Goal: Information Seeking & Learning: Learn about a topic

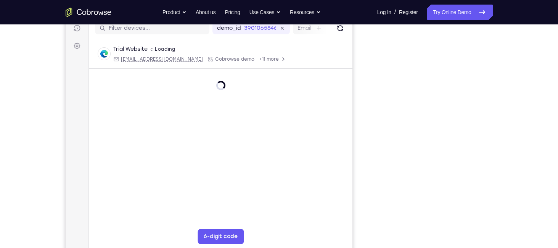
scroll to position [100, 0]
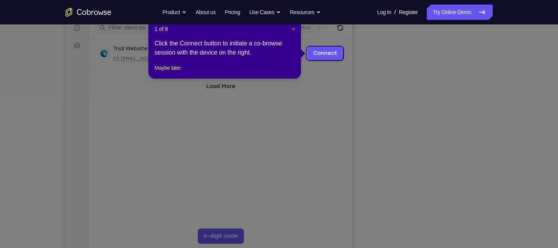
click at [294, 29] on span "×" at bounding box center [293, 29] width 3 height 6
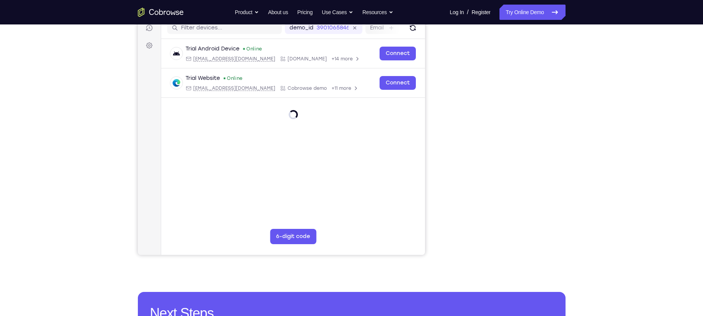
drag, startPoint x: 502, startPoint y: 2, endPoint x: 433, endPoint y: 140, distance: 154.8
click at [433, 140] on div "Your Support Agent Your Customer Web iOS Android" at bounding box center [351, 114] width 427 height 282
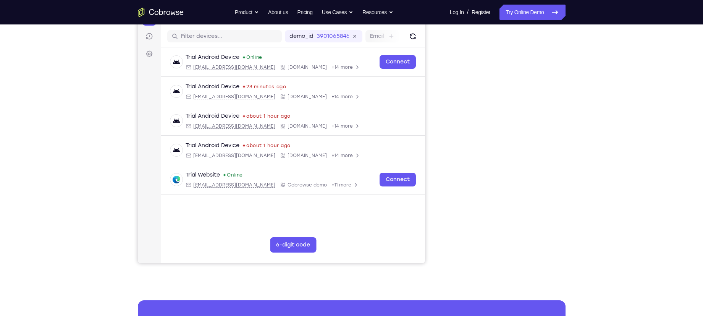
scroll to position [92, 0]
drag, startPoint x: 449, startPoint y: 123, endPoint x: 440, endPoint y: 183, distance: 60.7
click at [440, 183] on div "Your Support Agent Your Customer Web iOS Android" at bounding box center [351, 122] width 427 height 282
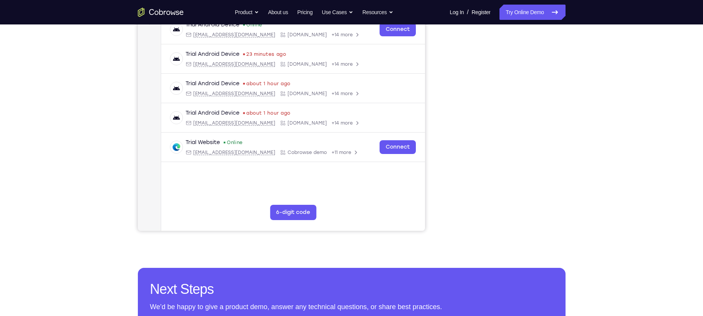
scroll to position [113, 0]
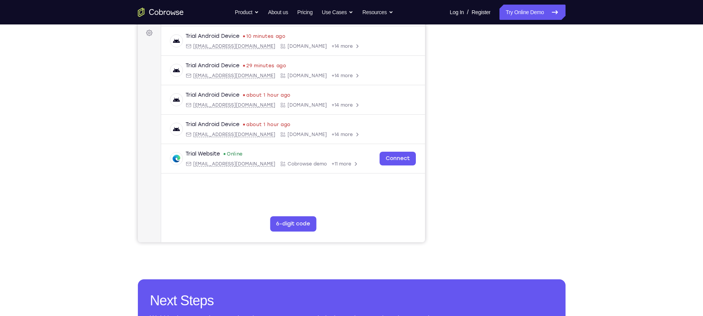
click at [558, 221] on div "Your Support Agent Your Customer Web iOS Android Next Steps We’d be happy to gi…" at bounding box center [351, 162] width 489 height 503
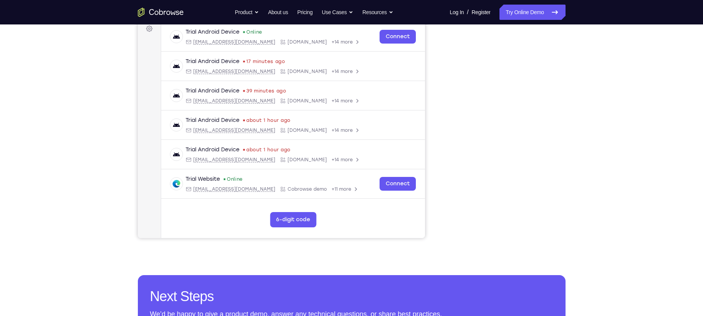
scroll to position [20, 0]
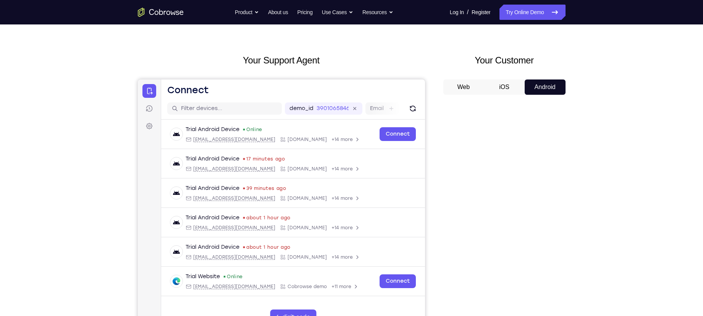
click at [501, 88] on button "iOS" at bounding box center [504, 86] width 41 height 15
click at [539, 95] on button "Android" at bounding box center [544, 86] width 41 height 15
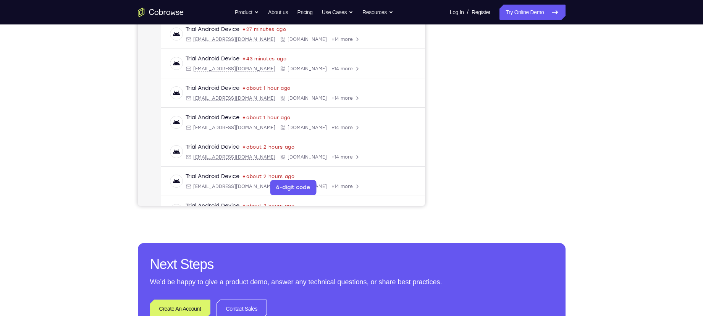
scroll to position [150, 0]
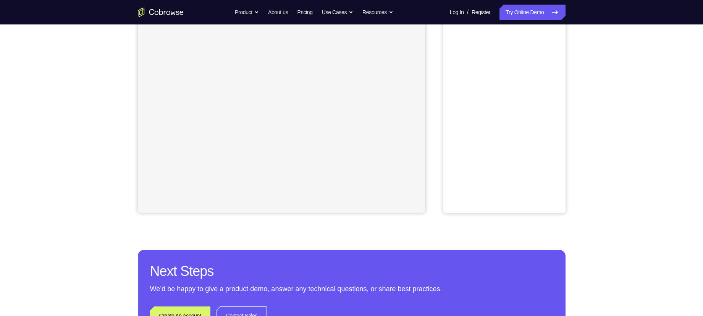
scroll to position [156, 0]
